Goal: Information Seeking & Learning: Learn about a topic

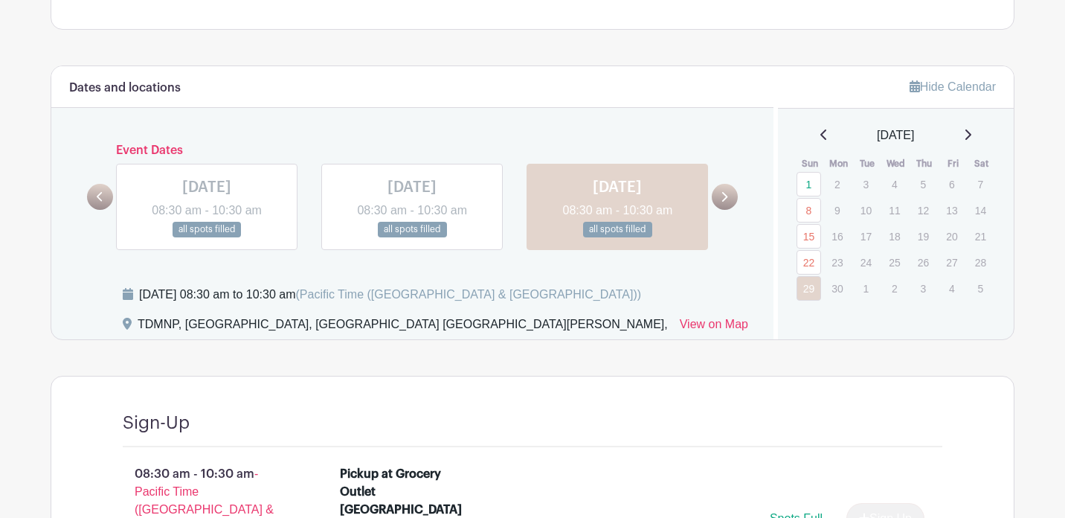
scroll to position [727, 0]
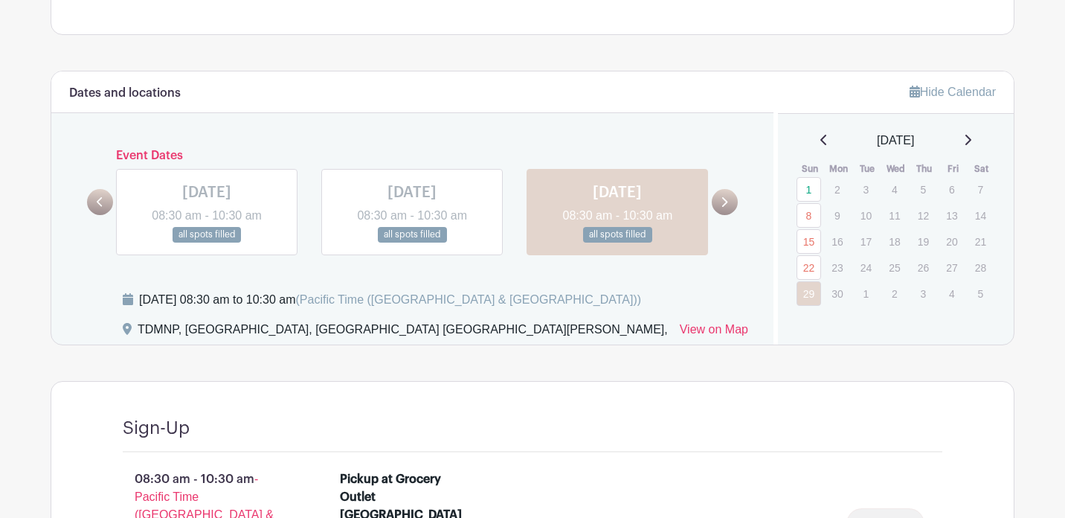
click at [725, 202] on icon at bounding box center [724, 201] width 7 height 11
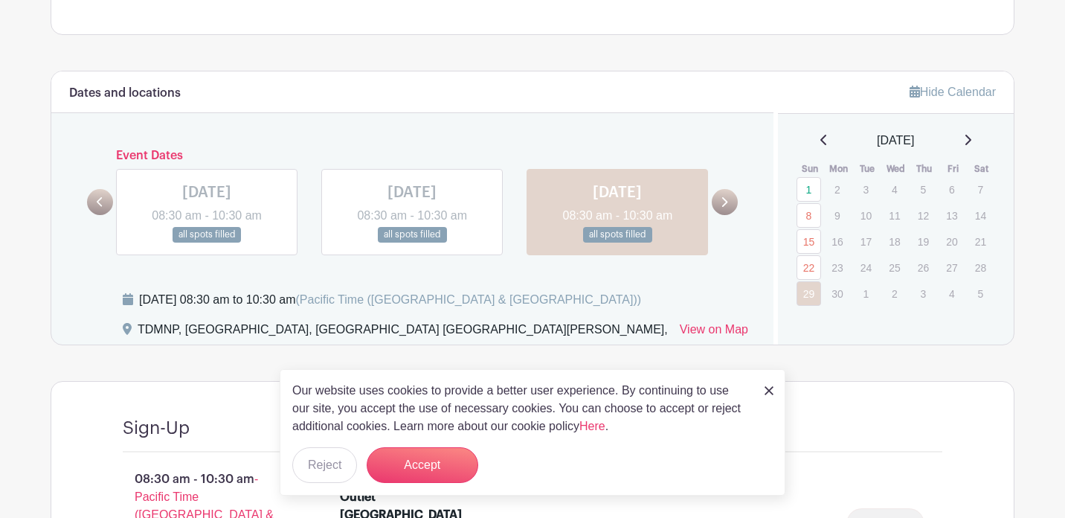
click at [766, 390] on img at bounding box center [769, 390] width 9 height 9
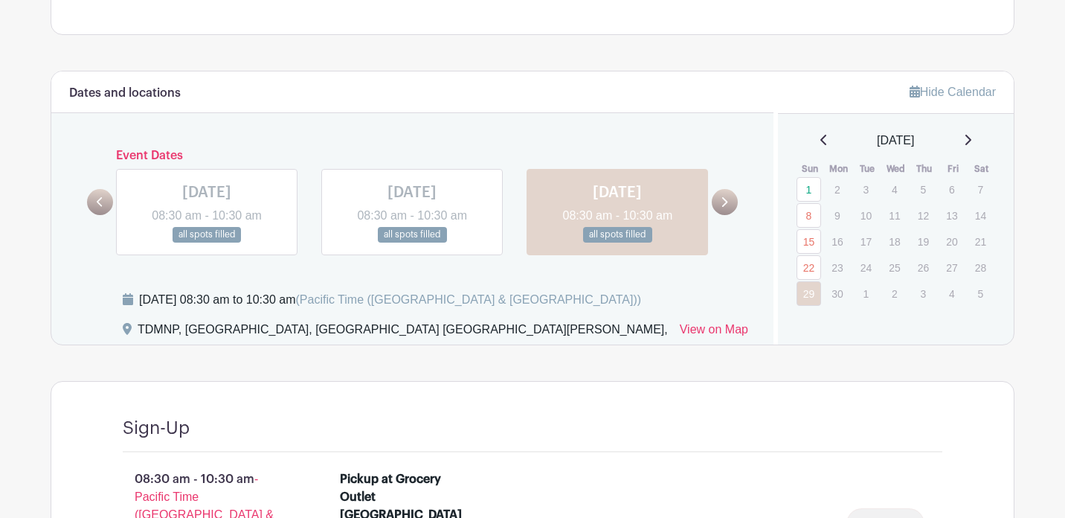
click at [730, 206] on link at bounding box center [725, 202] width 26 height 26
click at [971, 139] on icon at bounding box center [967, 140] width 7 height 12
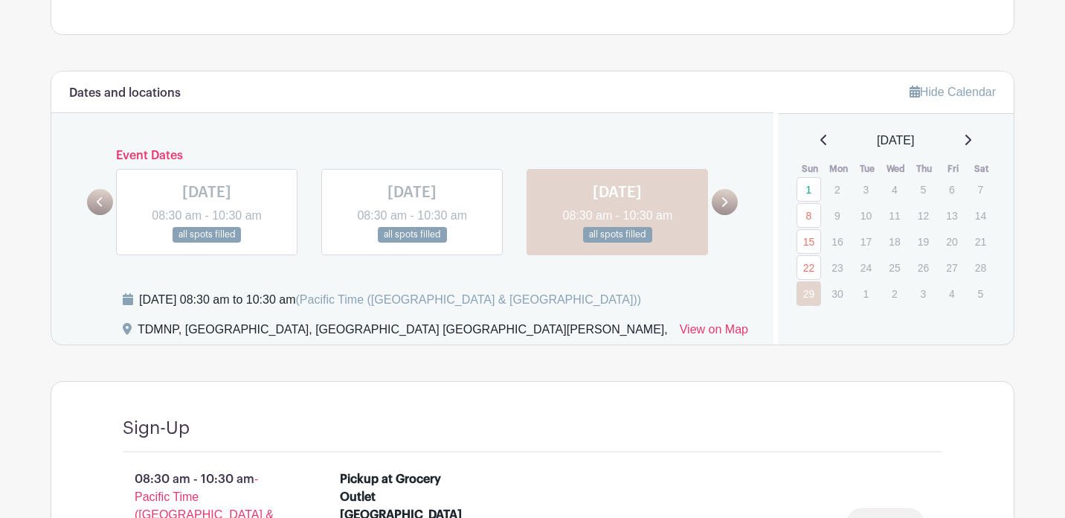
click at [971, 139] on icon at bounding box center [967, 140] width 7 height 12
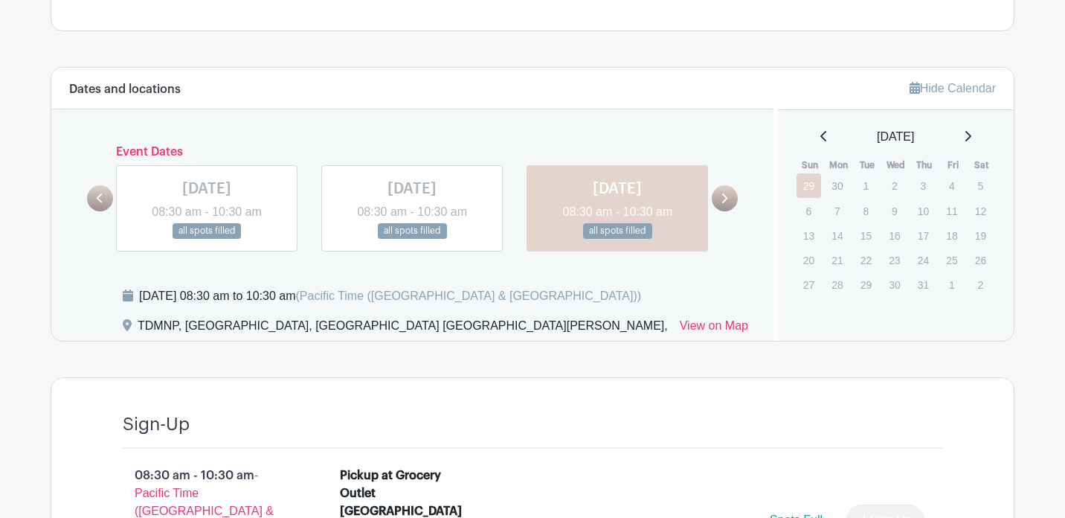
scroll to position [707, 0]
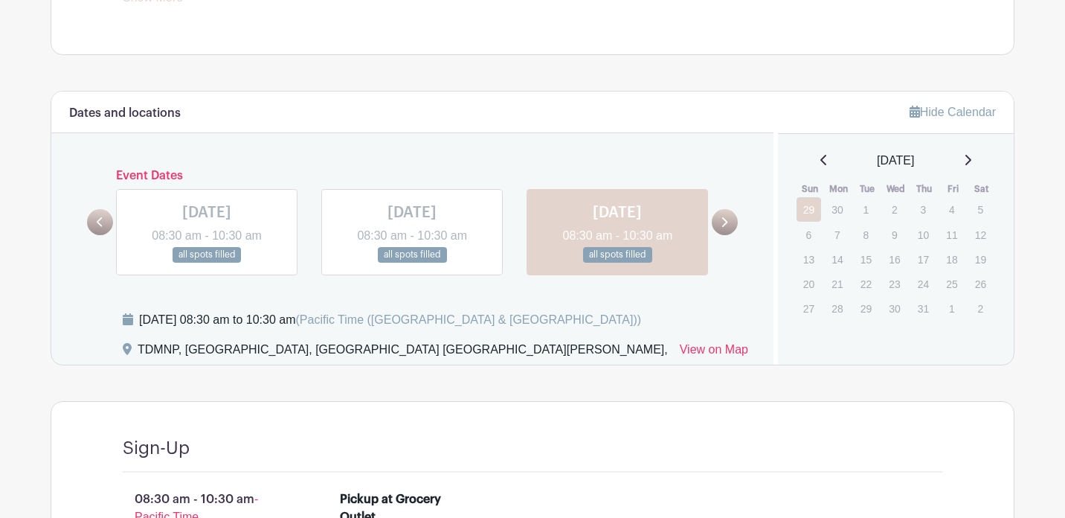
click at [152, 173] on h6 "Event Dates" at bounding box center [412, 176] width 599 height 14
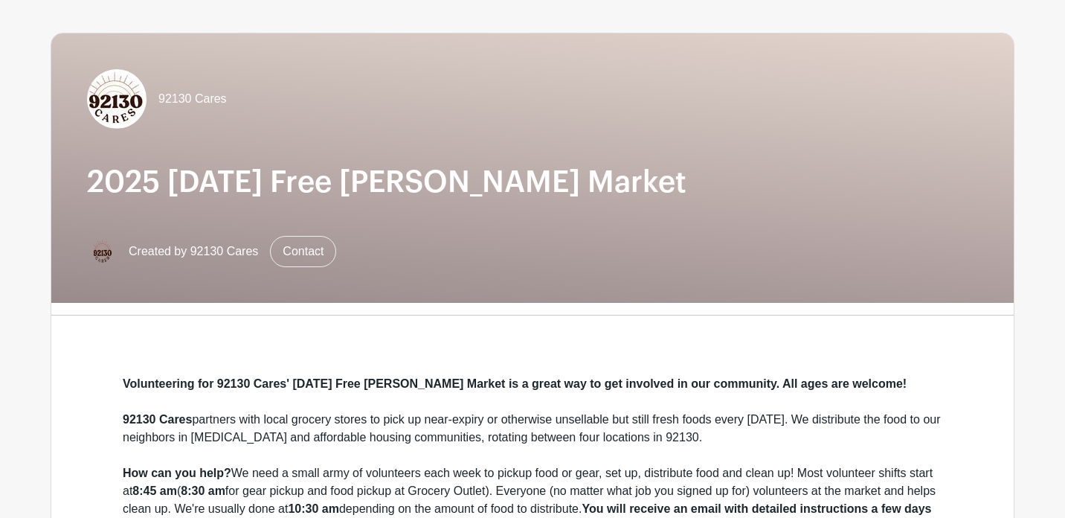
scroll to position [0, 0]
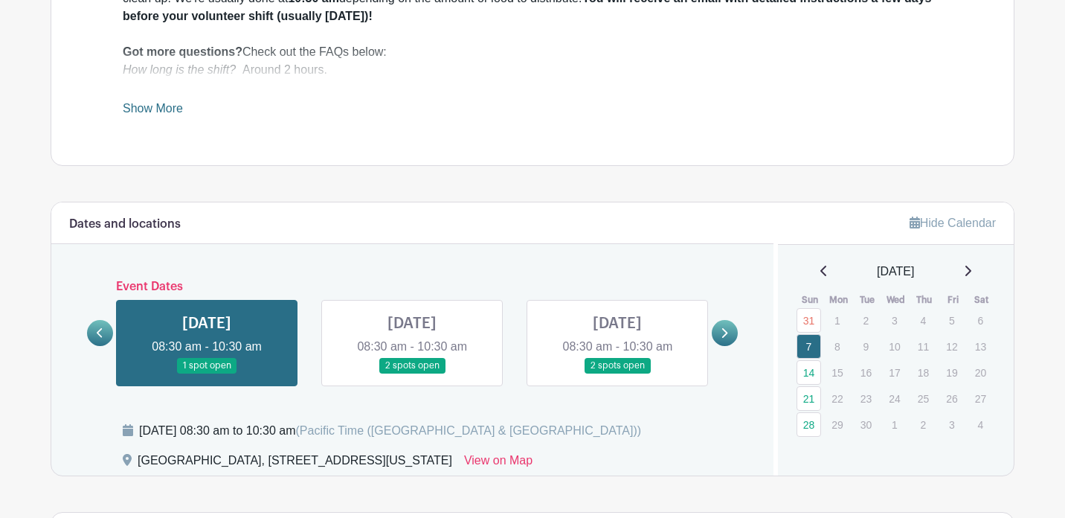
scroll to position [678, 0]
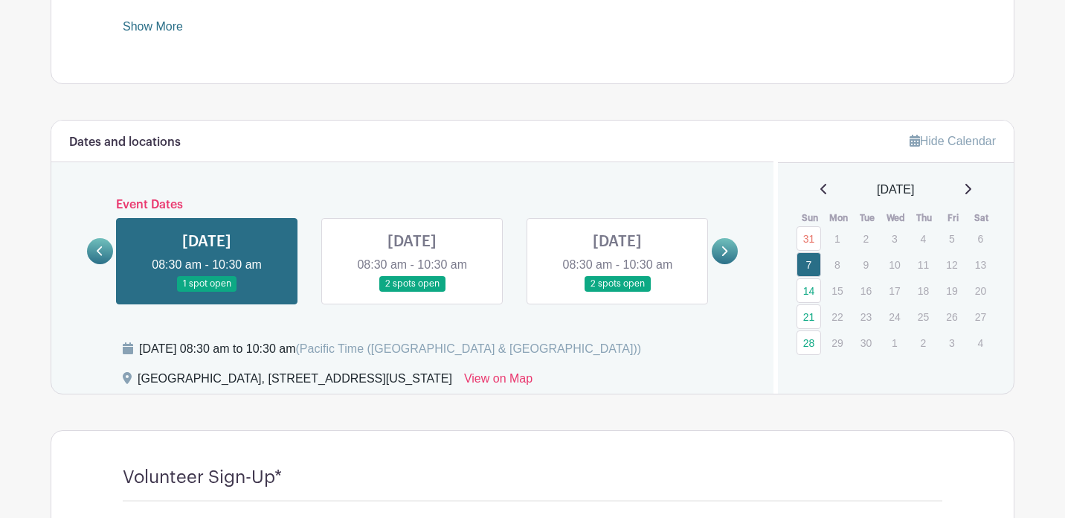
click at [412, 292] on link at bounding box center [412, 292] width 0 height 0
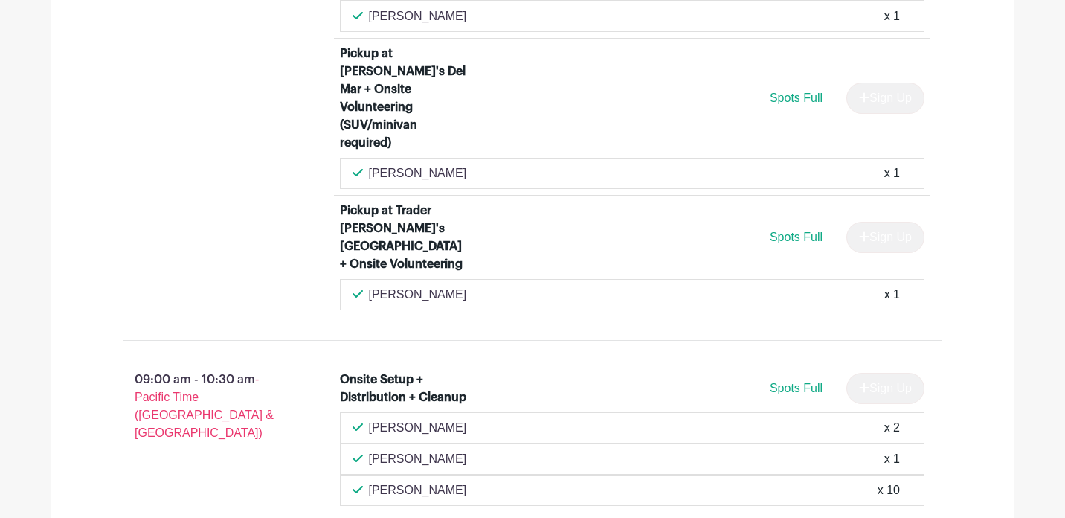
scroll to position [2101, 0]
